Goal: Find specific page/section: Find specific page/section

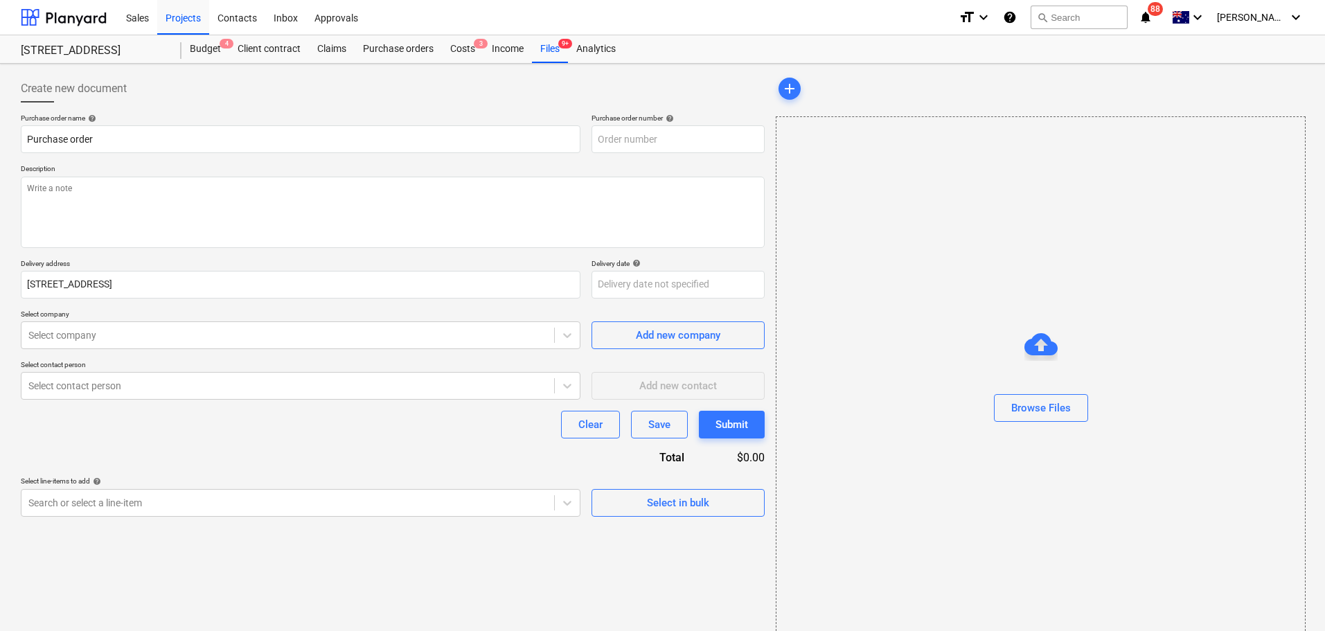
type textarea "x"
type input "S2-PO-092"
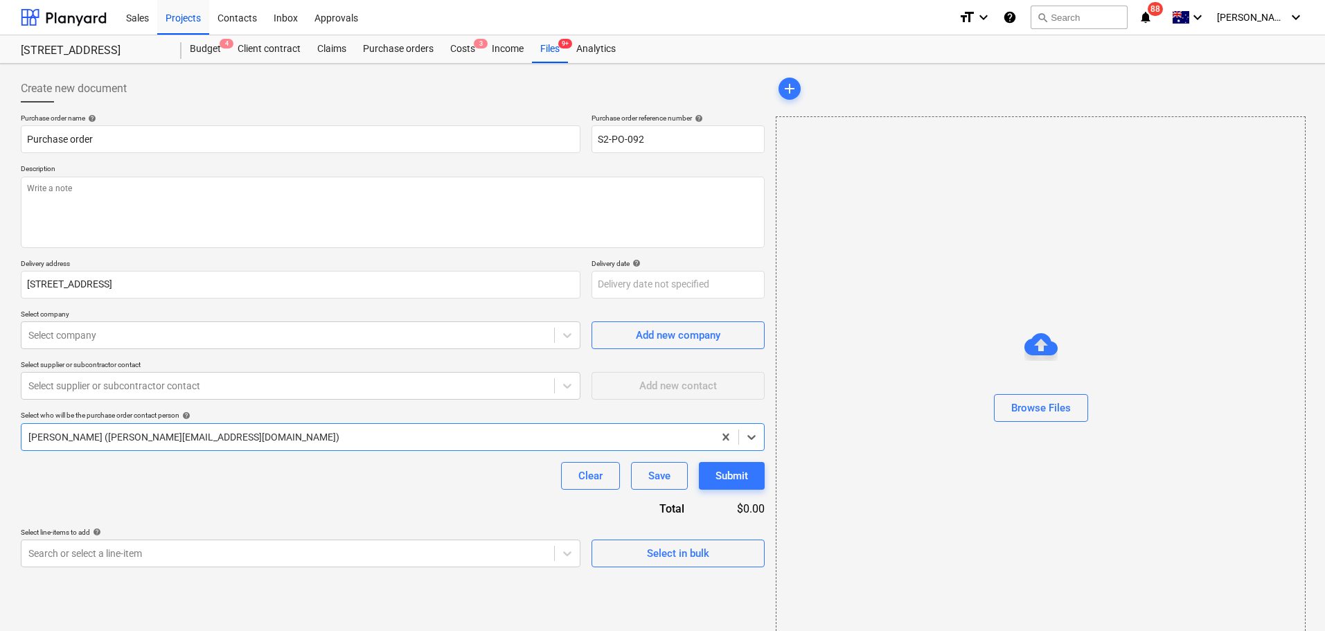
type textarea "x"
click at [386, 54] on div "Purchase orders" at bounding box center [398, 49] width 87 height 28
